Goal: Task Accomplishment & Management: Use online tool/utility

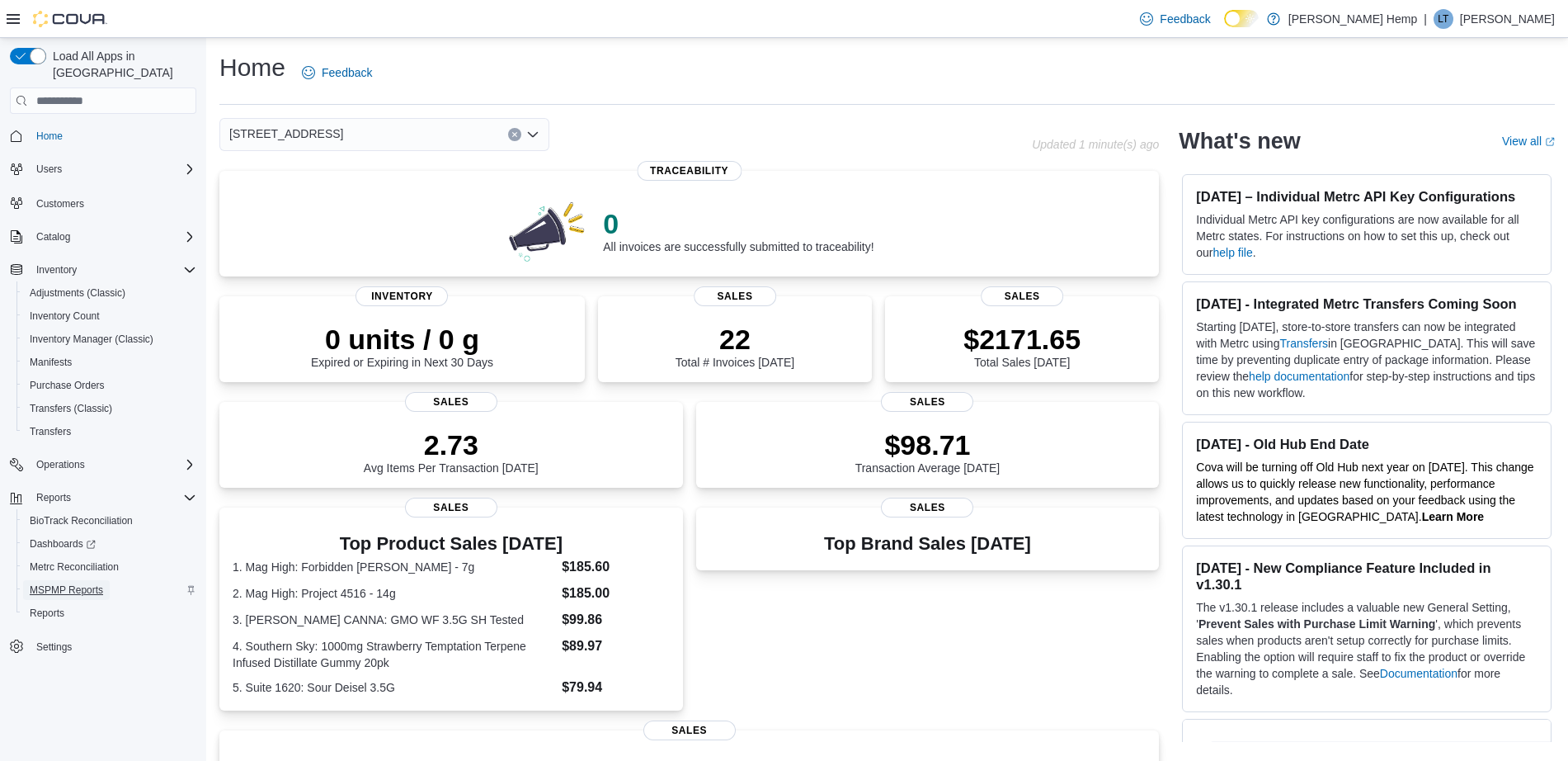
click at [67, 583] on span "MSPMP Reports" at bounding box center [66, 589] width 73 height 13
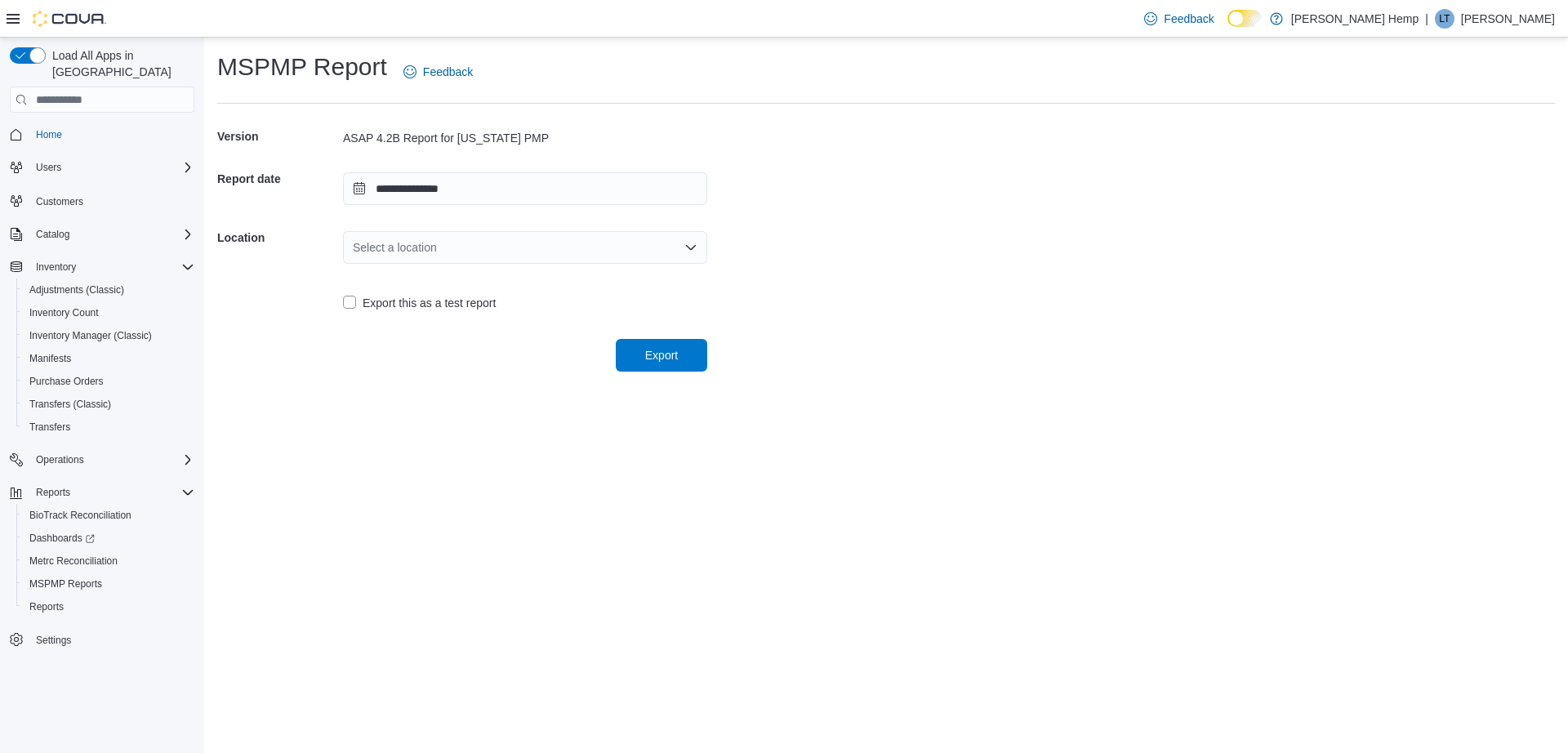
click at [478, 256] on div "Select a location" at bounding box center [525, 247] width 364 height 32
click at [463, 302] on span "[STREET_ADDRESS]" at bounding box center [534, 299] width 325 height 17
click at [646, 365] on span "Export" at bounding box center [661, 354] width 72 height 32
